Goal: Navigation & Orientation: Go to known website

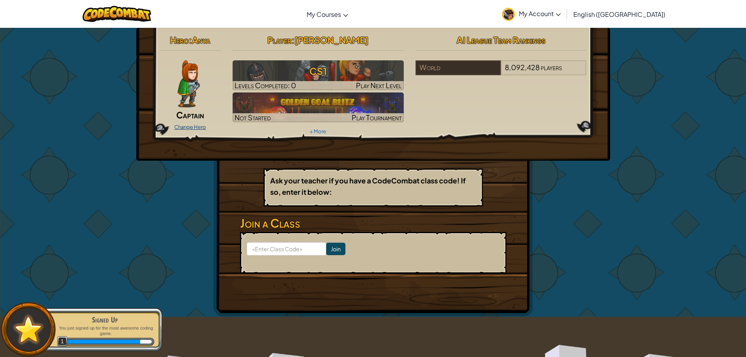
click at [199, 124] on link "Change Hero" at bounding box center [190, 127] width 32 height 6
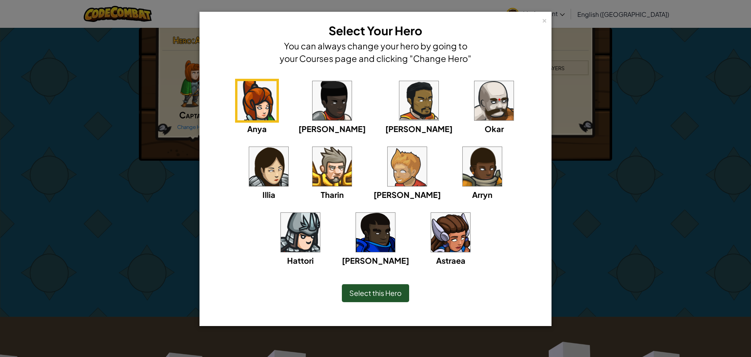
click at [431, 248] on img at bounding box center [450, 232] width 39 height 39
click at [383, 288] on span "Select this Hero" at bounding box center [375, 292] width 52 height 9
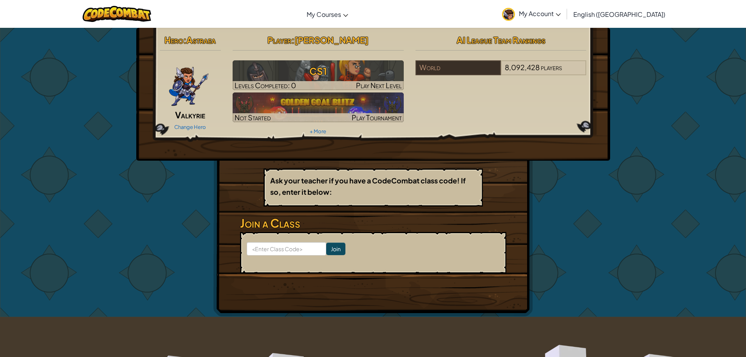
click at [560, 9] on span "My Account" at bounding box center [540, 13] width 42 height 8
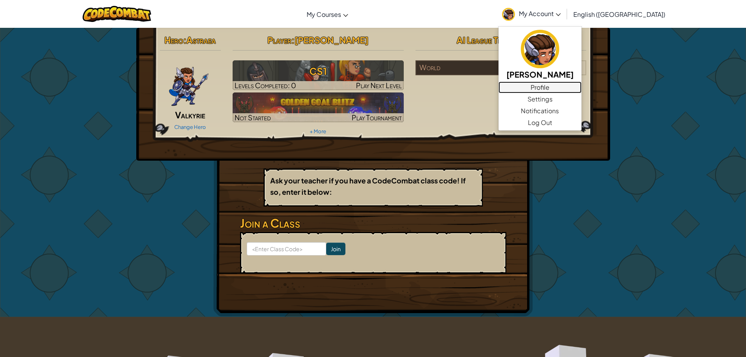
click at [581, 87] on link "Profile" at bounding box center [539, 87] width 83 height 12
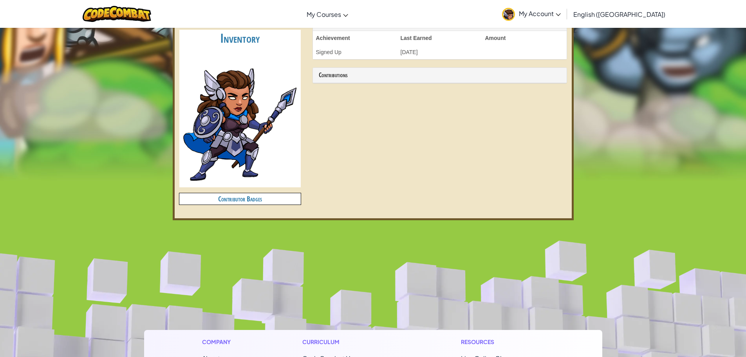
scroll to position [196, 0]
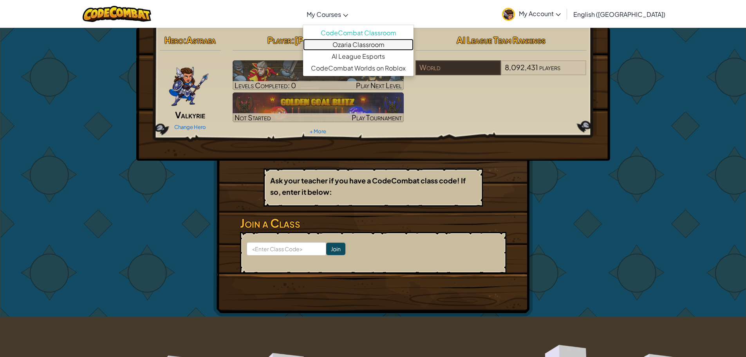
click at [373, 44] on link "Ozaria Classroom" at bounding box center [358, 45] width 110 height 12
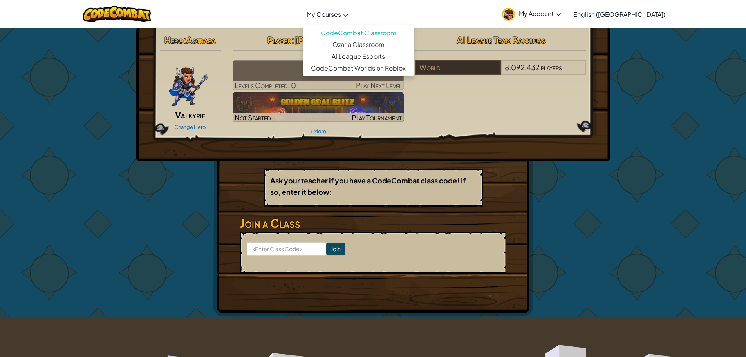
click at [341, 14] on span "My Courses" at bounding box center [323, 14] width 34 height 8
click at [387, 45] on link "Ozaria Classroom" at bounding box center [358, 45] width 110 height 12
